Goal: Task Accomplishment & Management: Manage account settings

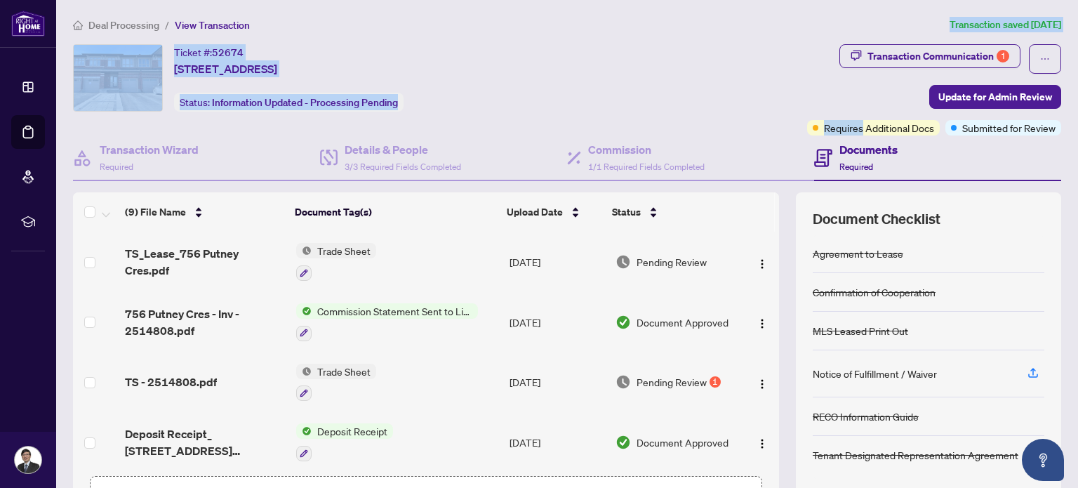
click at [703, 83] on div "Ticket #: 52674 [STREET_ADDRESS] Status: Information Updated - Processing Pendi…" at bounding box center [437, 77] width 728 height 67
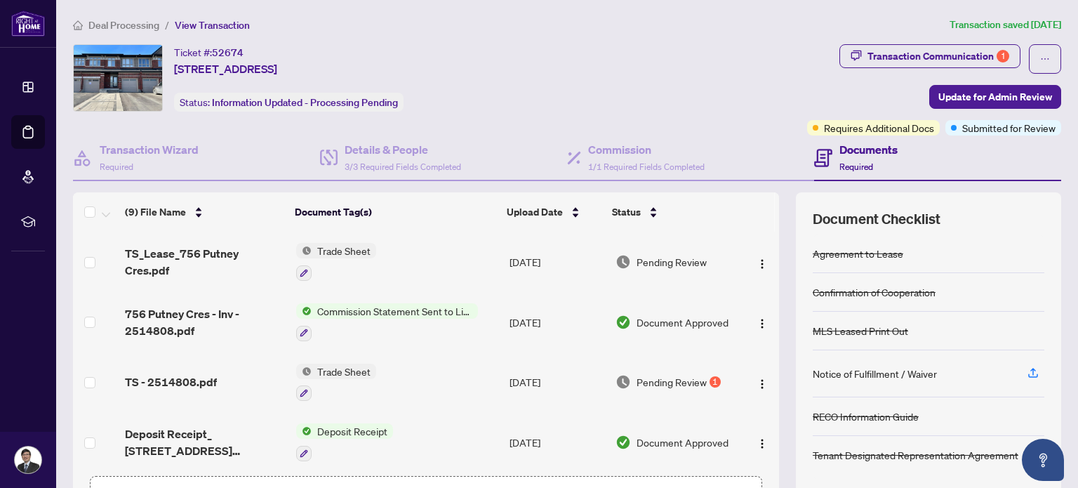
click at [703, 83] on div "Ticket #: 52674 [STREET_ADDRESS] Status: Information Updated - Processing Pendi…" at bounding box center [437, 77] width 728 height 67
click at [693, 75] on div at bounding box center [693, 75] width 0 height 0
drag, startPoint x: 656, startPoint y: 403, endPoint x: 665, endPoint y: 460, distance: 57.6
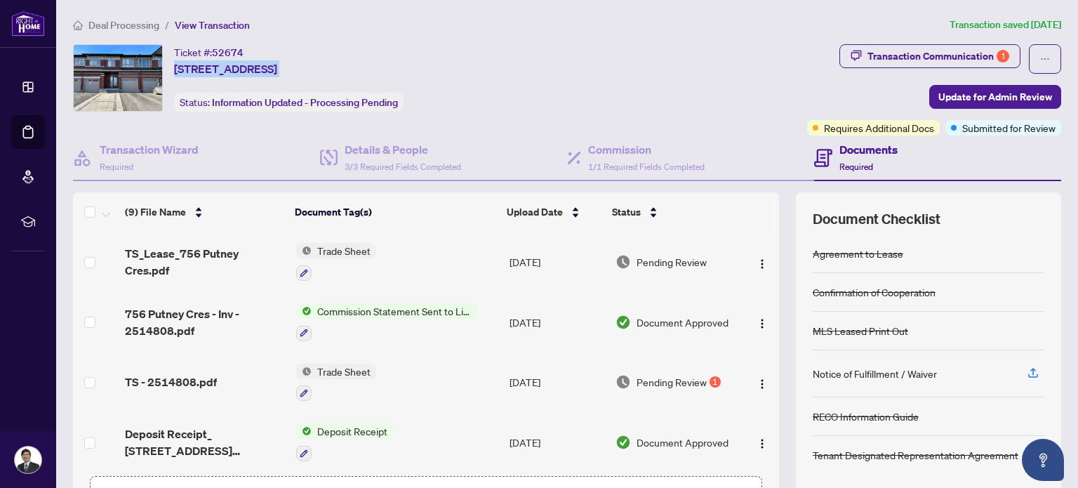
drag, startPoint x: 665, startPoint y: 460, endPoint x: 643, endPoint y: 474, distance: 26.9
click at [658, 465] on div "TS_Lease_756 Putney Cres.pdf Trade Sheet [DATE] Pending Review 756 Putney Cres …" at bounding box center [426, 350] width 706 height 237
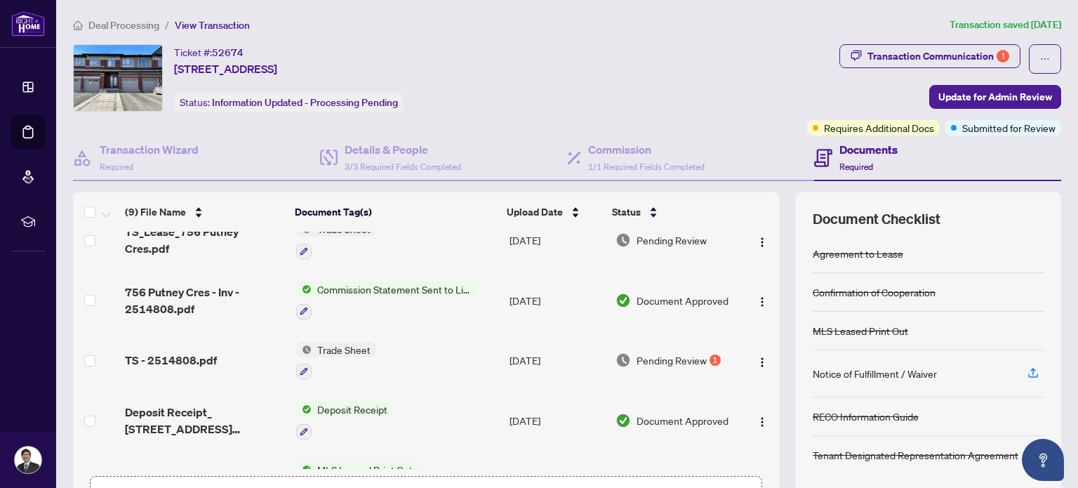
drag, startPoint x: 623, startPoint y: 485, endPoint x: 611, endPoint y: 500, distance: 19.4
click at [611, 487] on html "Dashboard Deal Processing Mortgage Referrals rLearning [PERSON_NAME] [EMAIL_ADD…" at bounding box center [539, 244] width 1078 height 488
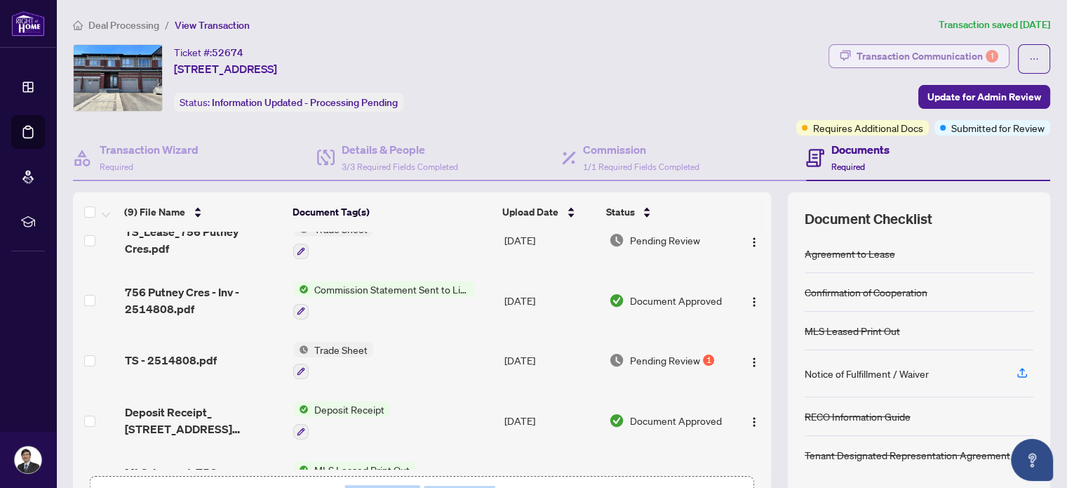
click at [896, 55] on div "Transaction Communication 1" at bounding box center [928, 56] width 142 height 22
type textarea "**********"
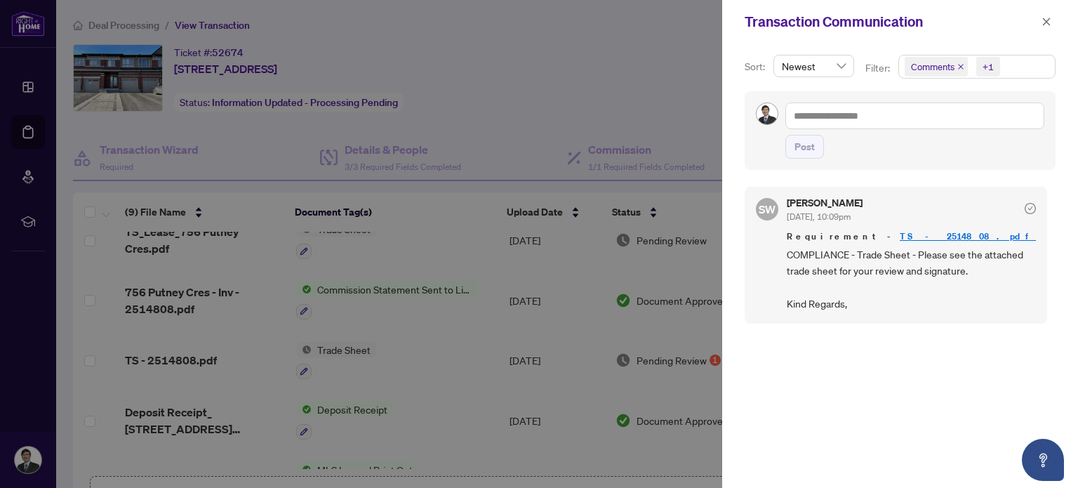
click at [429, 264] on div at bounding box center [539, 244] width 1078 height 488
click at [1051, 22] on button "button" at bounding box center [1046, 21] width 18 height 17
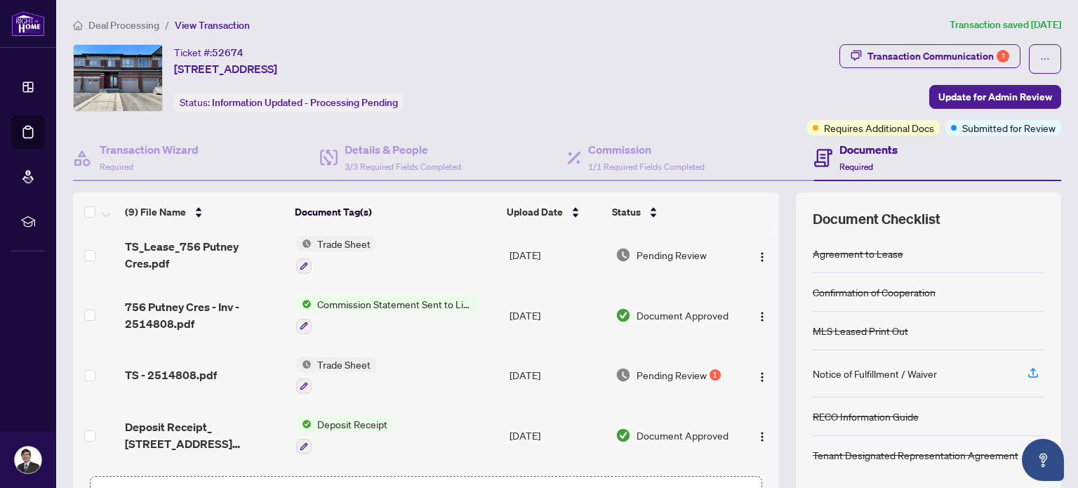
scroll to position [0, 0]
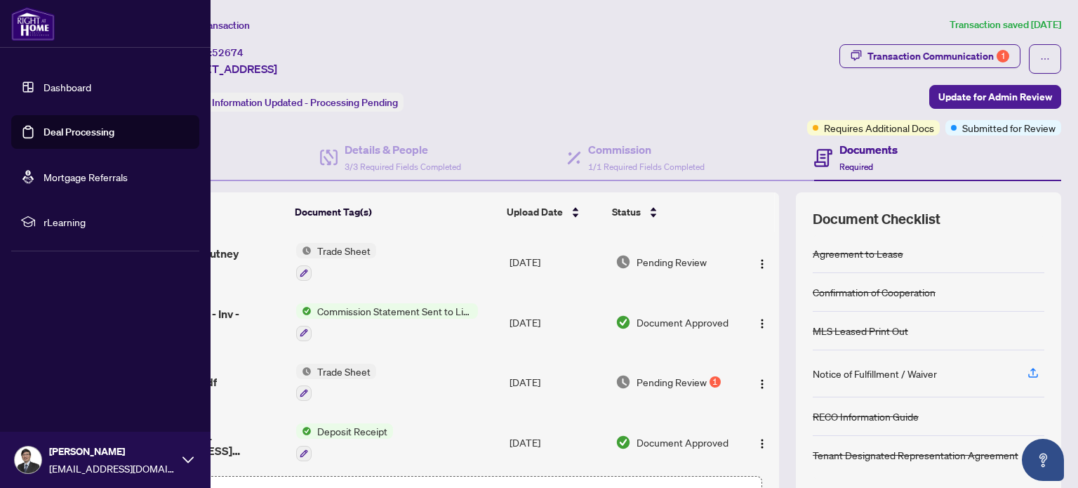
click at [62, 81] on link "Dashboard" at bounding box center [68, 87] width 48 height 13
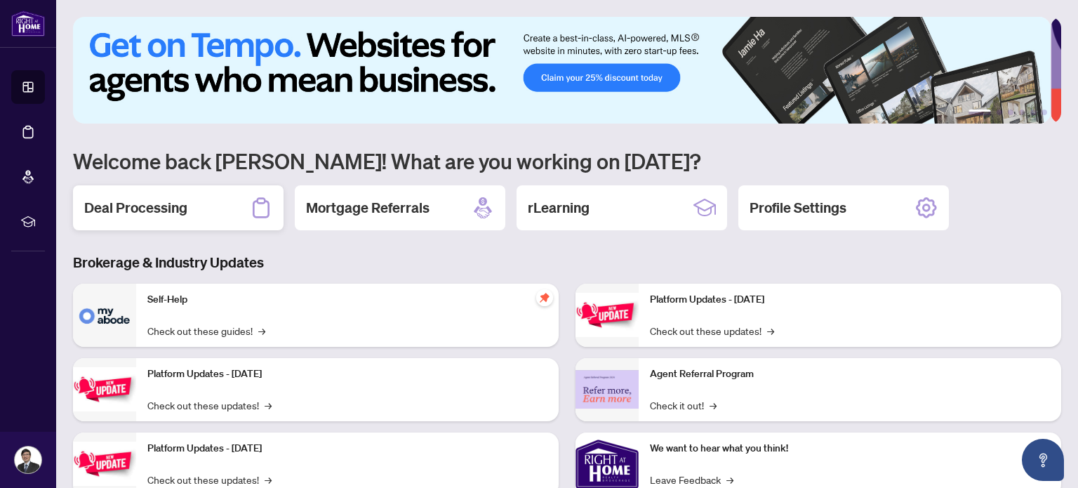
click at [177, 201] on h2 "Deal Processing" at bounding box center [135, 208] width 103 height 20
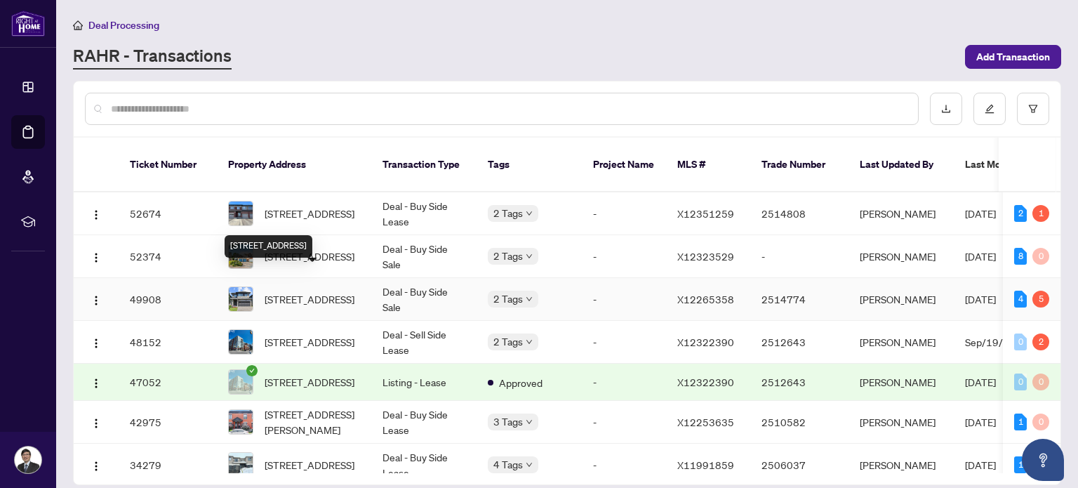
click at [300, 291] on span "[STREET_ADDRESS]" at bounding box center [310, 298] width 90 height 15
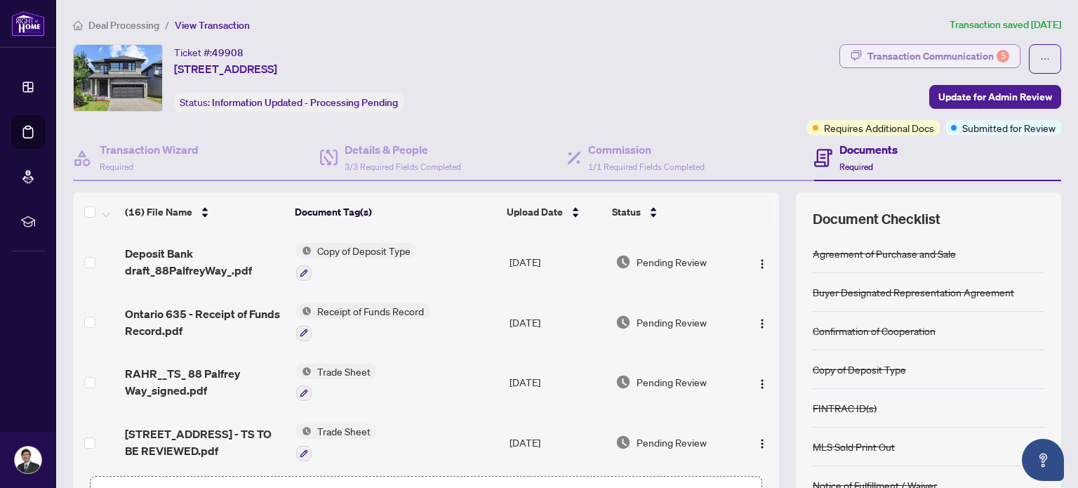
click at [900, 59] on div "Transaction Communication 5" at bounding box center [938, 56] width 142 height 22
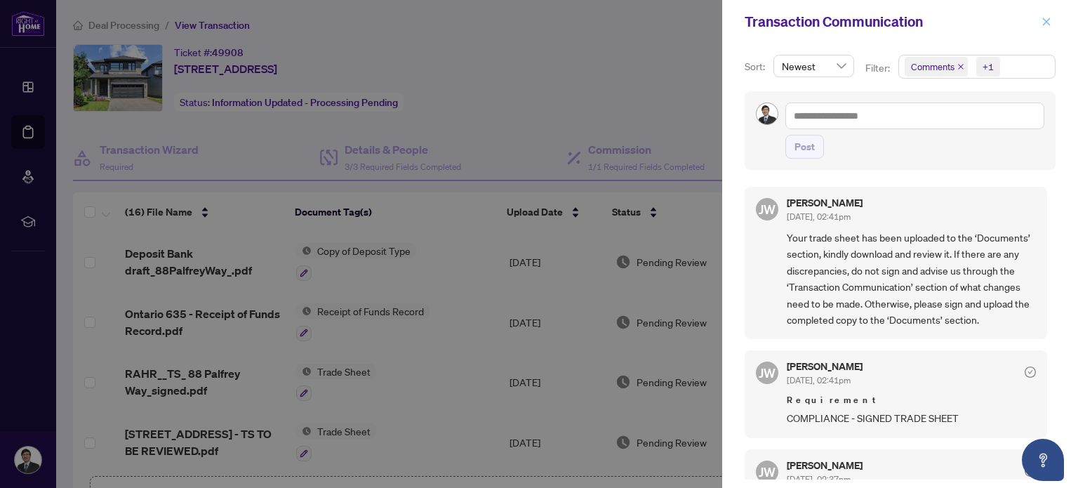
click at [1050, 20] on icon "close" at bounding box center [1046, 22] width 10 height 10
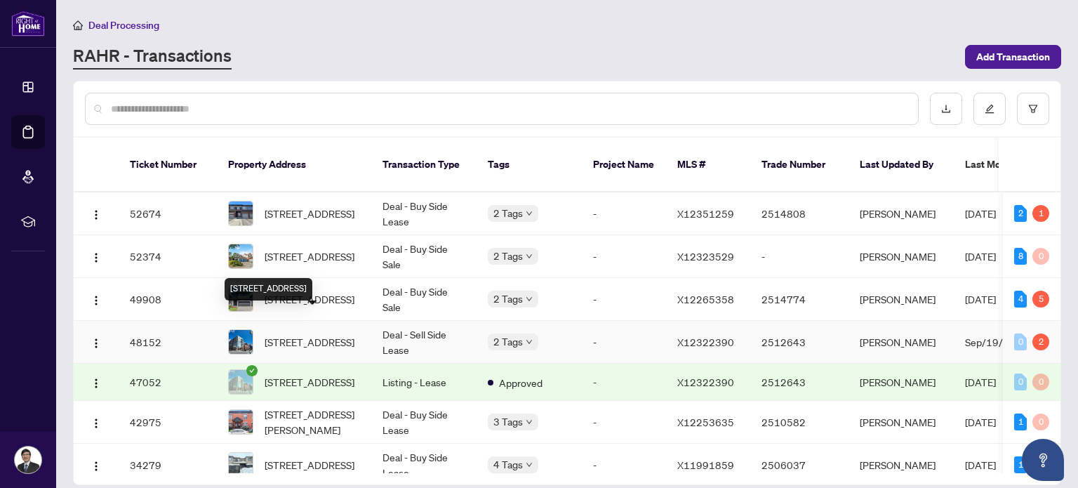
click at [328, 334] on span "[STREET_ADDRESS]" at bounding box center [310, 341] width 90 height 15
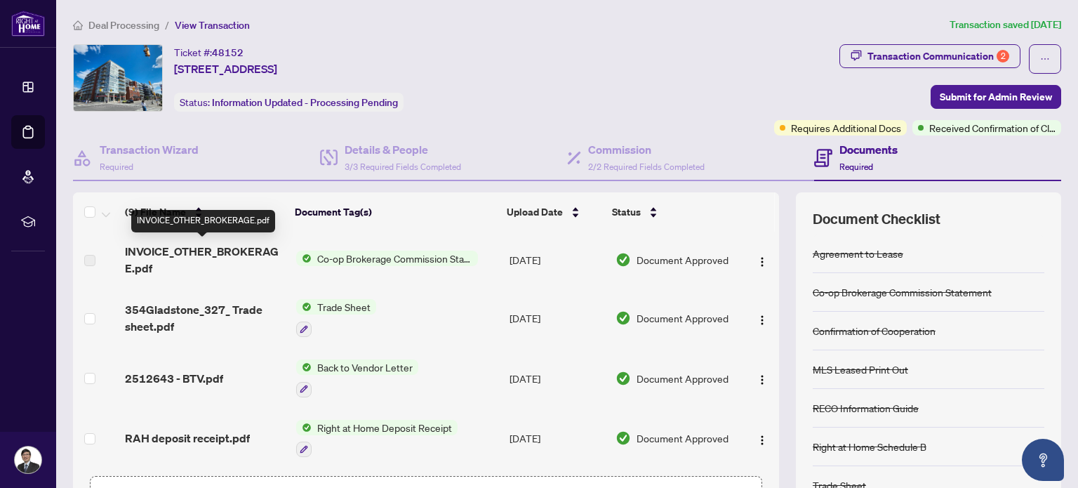
click at [255, 257] on span "INVOICE_OTHER_BROKERAGE.pdf" at bounding box center [204, 260] width 159 height 34
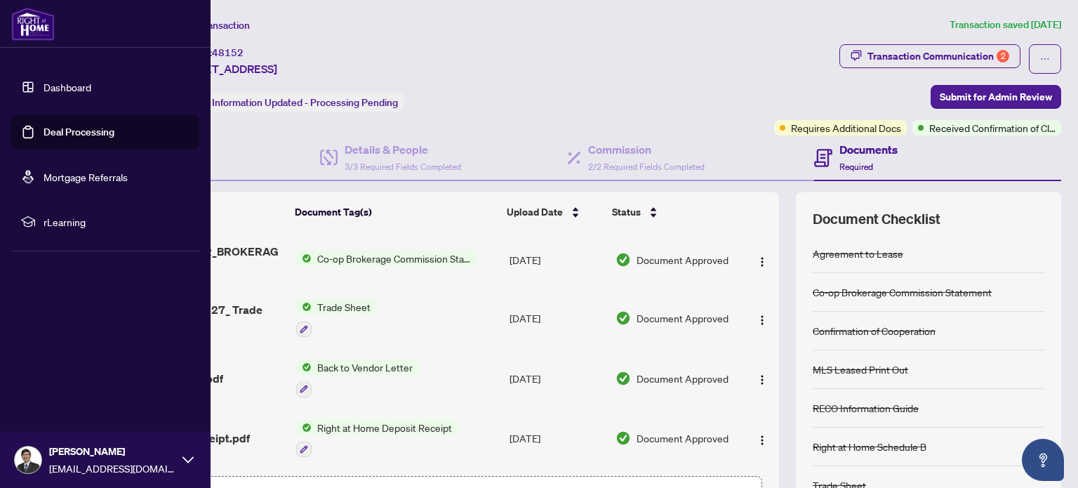
click at [55, 82] on link "Dashboard" at bounding box center [68, 87] width 48 height 13
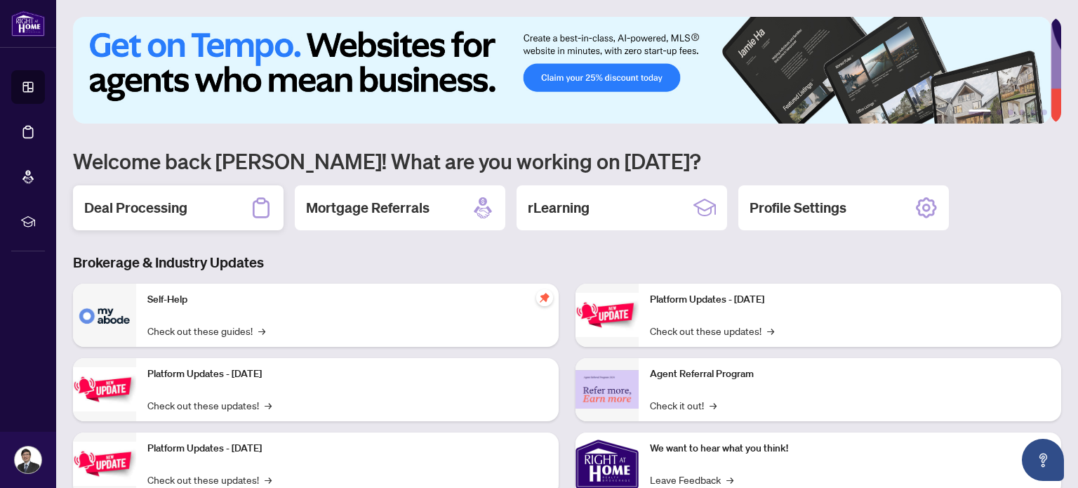
click at [165, 205] on h2 "Deal Processing" at bounding box center [135, 208] width 103 height 20
